Goal: Ask a question: Seek information or help from site administrators or community

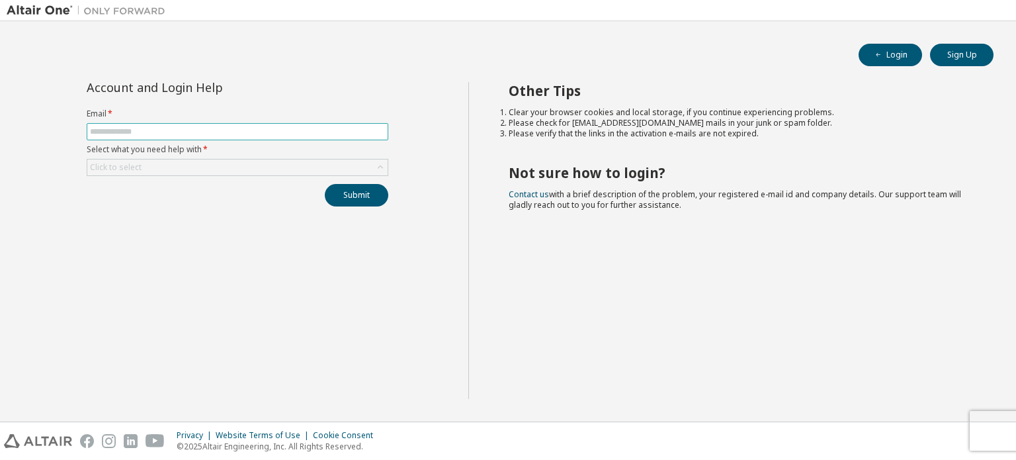
drag, startPoint x: 0, startPoint y: 0, endPoint x: 151, endPoint y: 133, distance: 201.5
click at [151, 133] on input "text" at bounding box center [237, 131] width 295 height 11
type input "**********"
click at [167, 165] on div "Click to select" at bounding box center [237, 167] width 300 height 16
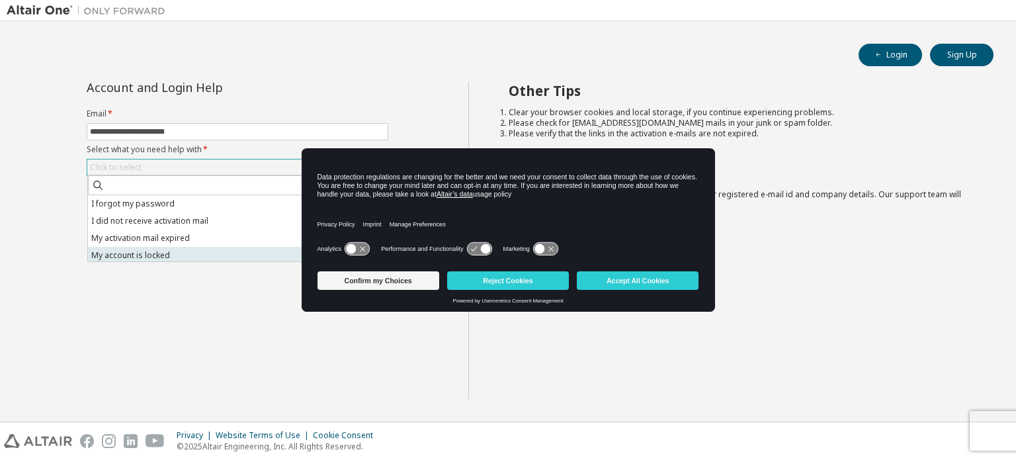
click at [180, 256] on li "My account is locked" at bounding box center [237, 255] width 298 height 17
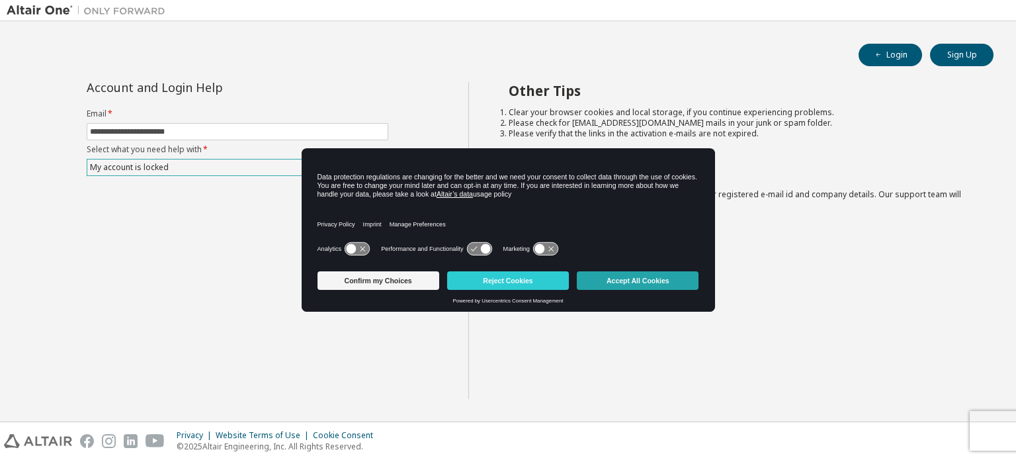
click at [600, 288] on button "Accept All Cookies" at bounding box center [638, 280] width 122 height 19
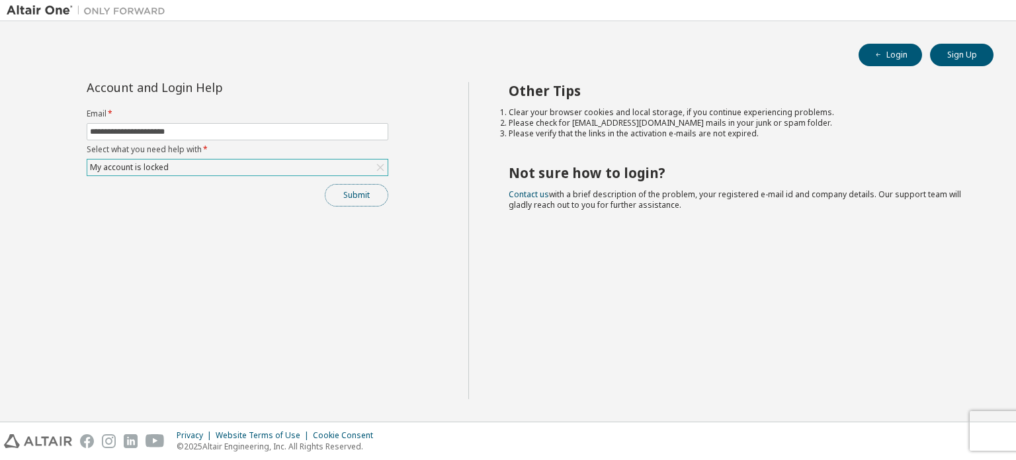
click at [348, 202] on button "Submit" at bounding box center [357, 195] width 64 height 22
